Goal: Navigation & Orientation: Find specific page/section

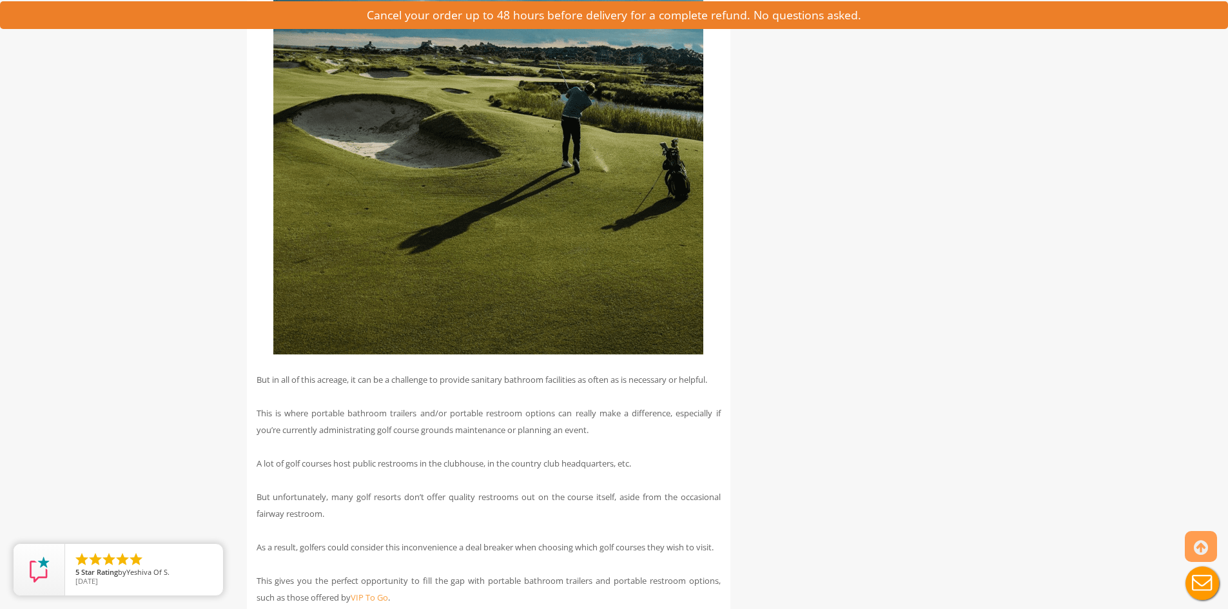
scroll to position [2257, 0]
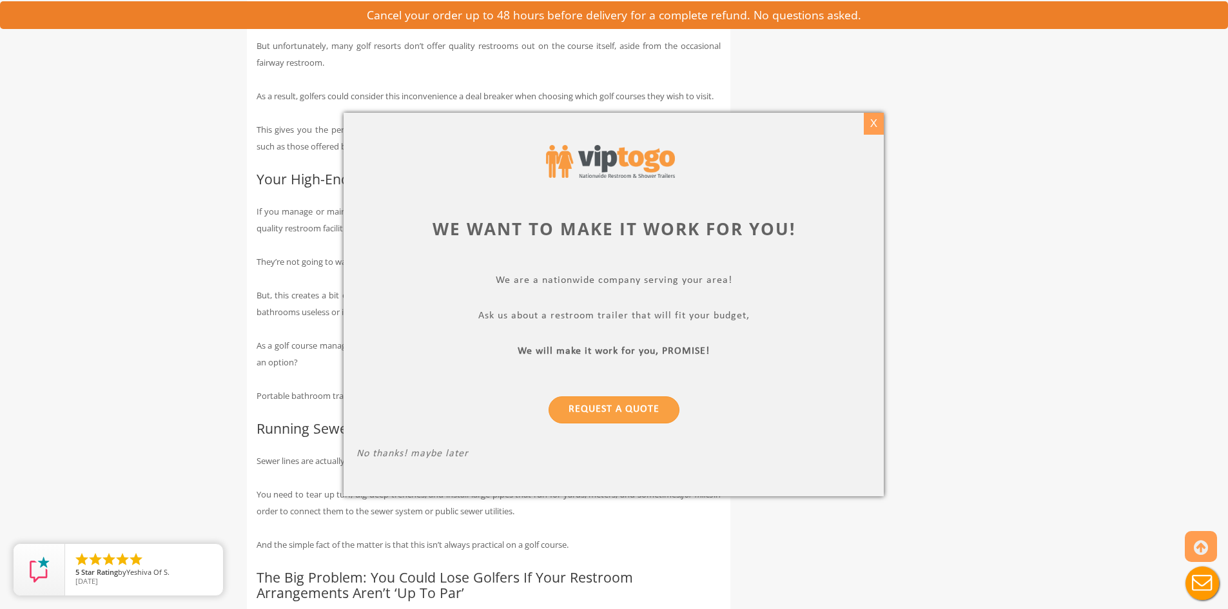
click at [871, 123] on div "X" at bounding box center [874, 124] width 20 height 22
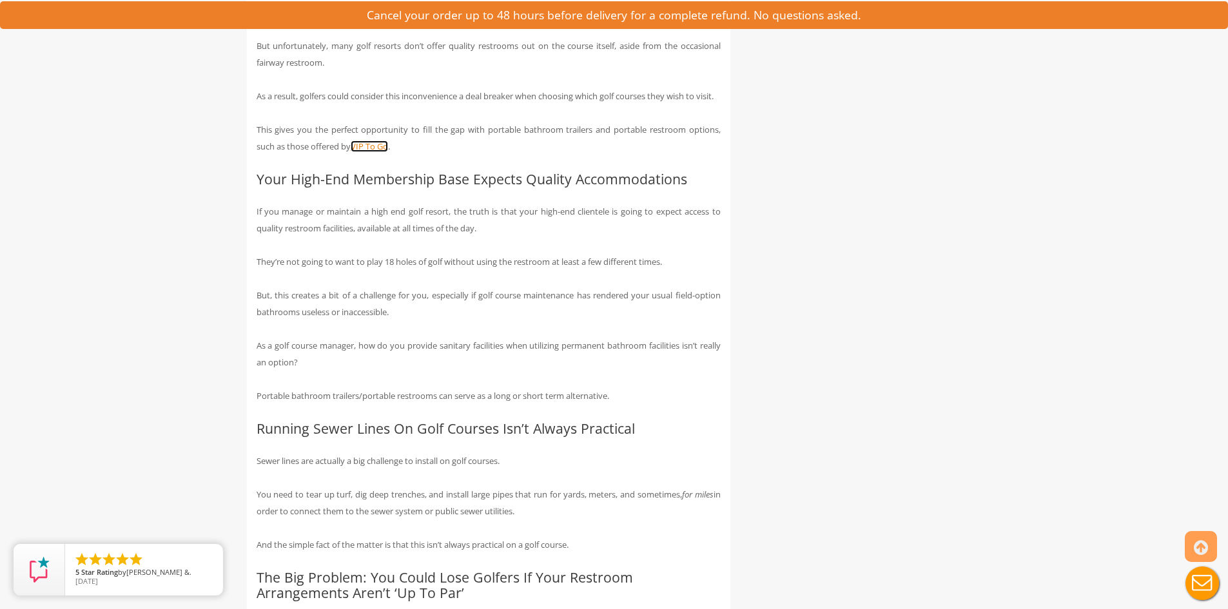
click at [373, 152] on link "VIP To Go" at bounding box center [369, 147] width 37 height 12
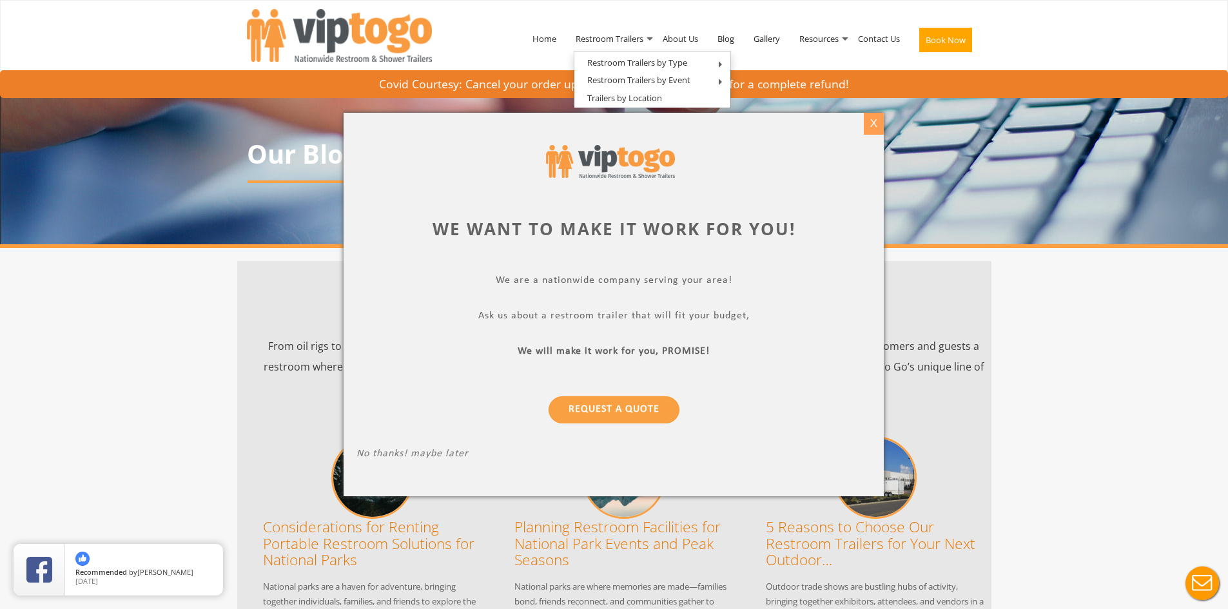
click at [877, 122] on div "X" at bounding box center [874, 124] width 20 height 22
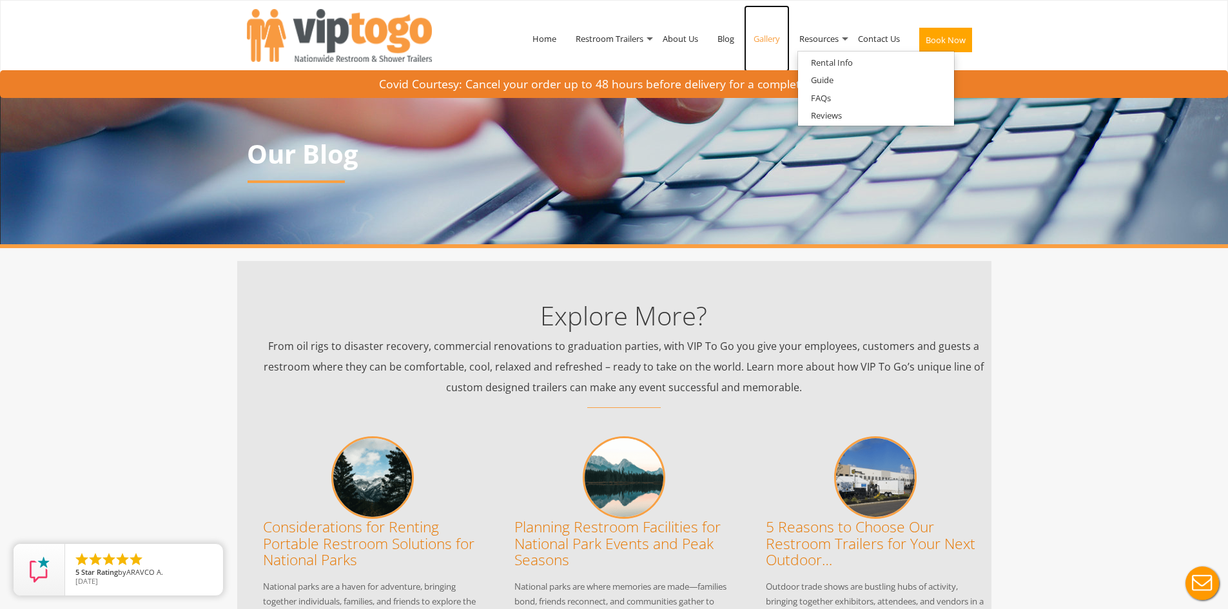
click at [762, 39] on link "Gallery" at bounding box center [767, 38] width 46 height 67
